Goal: Task Accomplishment & Management: Use online tool/utility

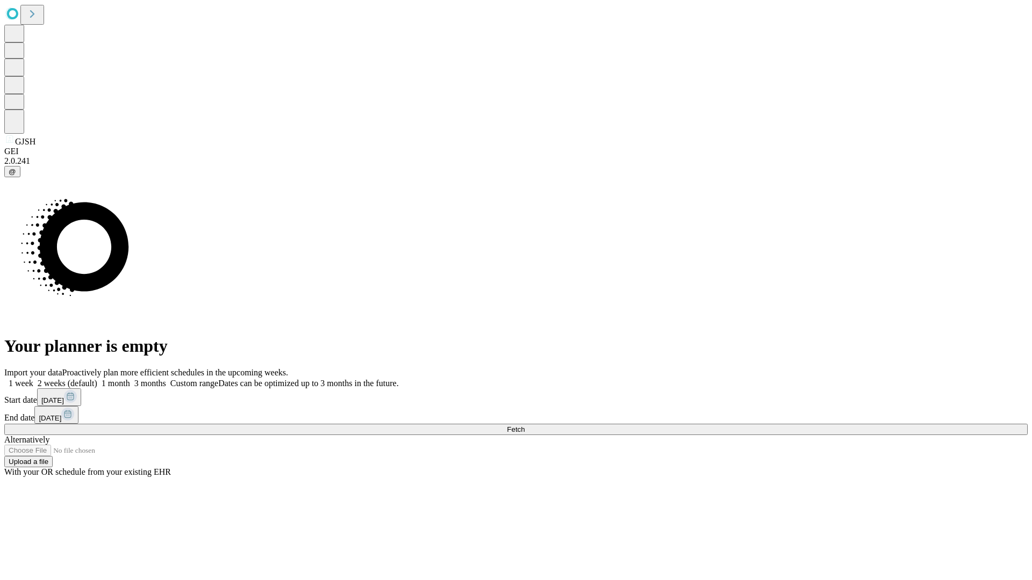
click at [524, 426] on span "Fetch" at bounding box center [516, 430] width 18 height 8
